Goal: Task Accomplishment & Management: Manage account settings

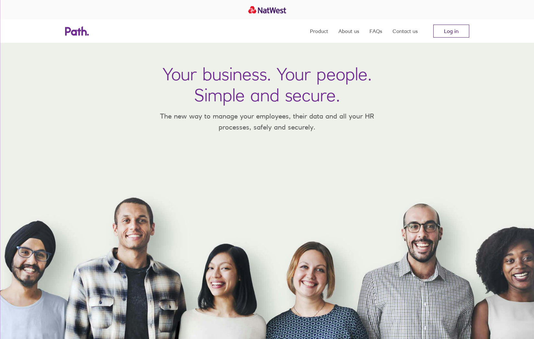
click at [455, 37] on link "Log in" at bounding box center [452, 31] width 36 height 13
click at [456, 29] on link "Log in" at bounding box center [452, 31] width 36 height 13
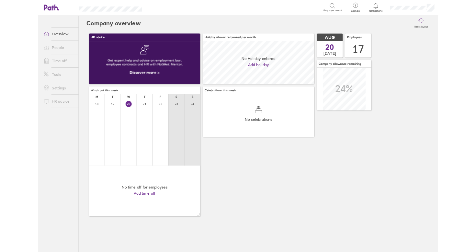
scroll to position [58, 150]
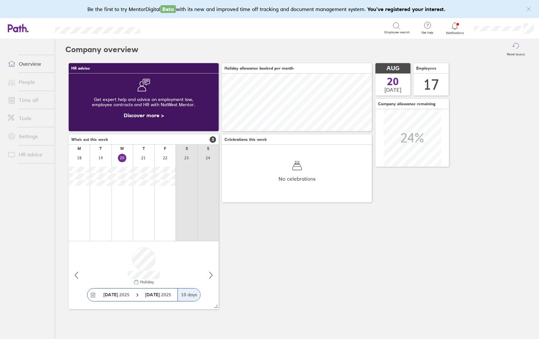
click at [459, 27] on div at bounding box center [455, 25] width 21 height 9
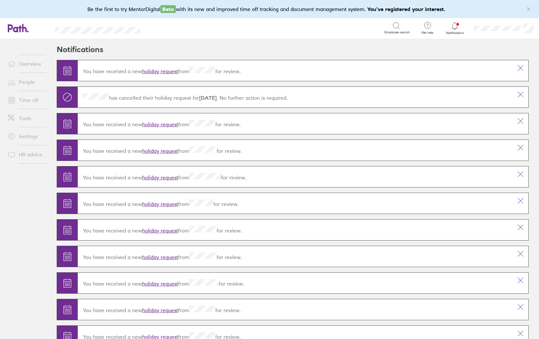
click at [162, 70] on link "holiday request" at bounding box center [160, 71] width 36 height 6
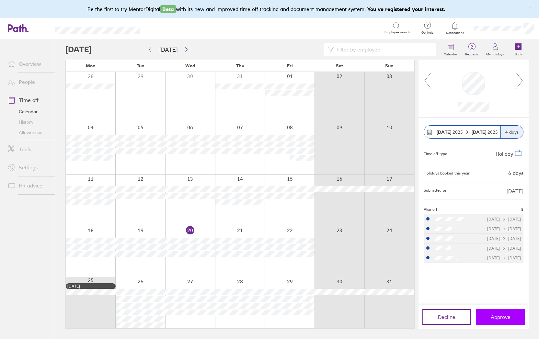
click at [506, 321] on button "Approve" at bounding box center [500, 318] width 49 height 16
